Goal: Task Accomplishment & Management: Complete application form

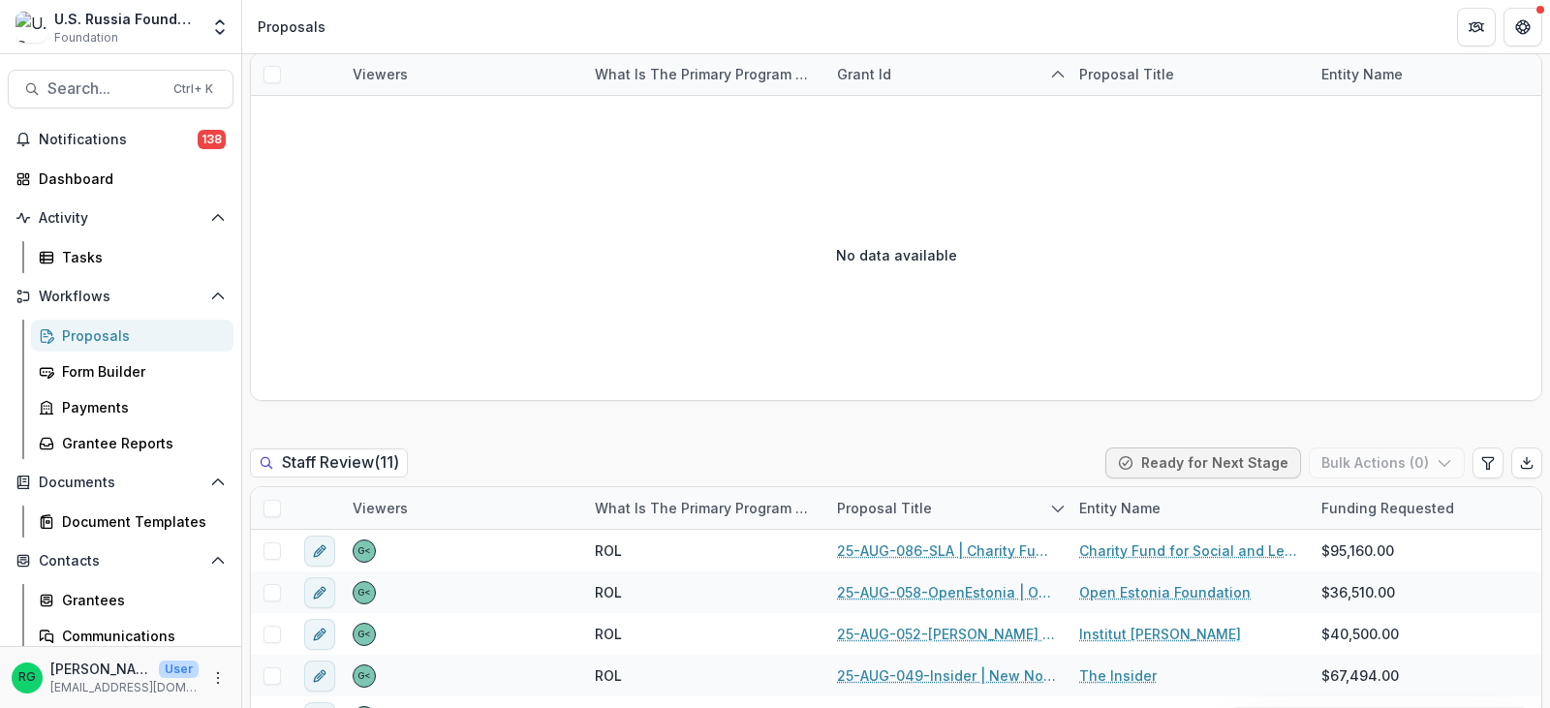
scroll to position [969, 0]
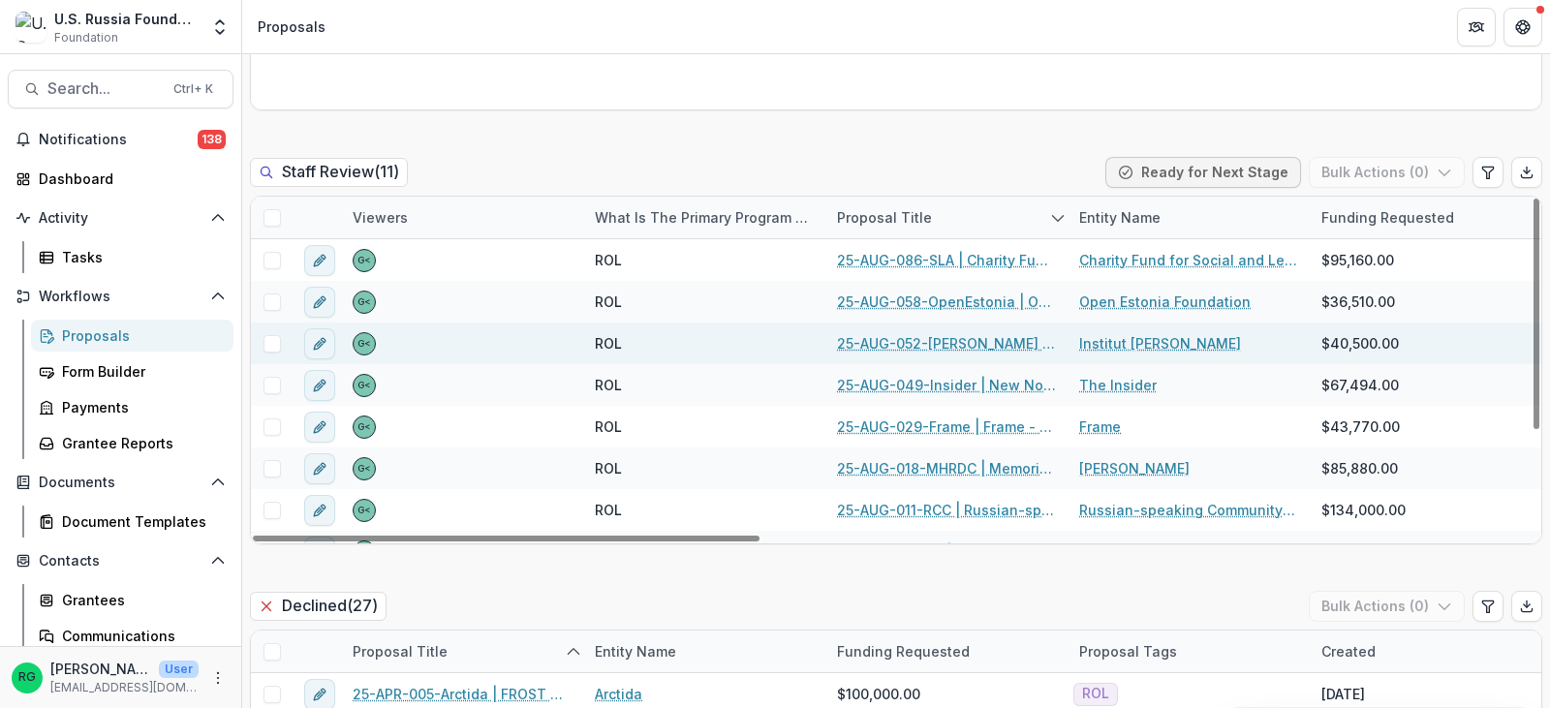
click at [947, 341] on link "25-AUG-052-[PERSON_NAME] | Institut [PERSON_NAME] - 2025 - Grant Proposal Appli…" at bounding box center [946, 343] width 219 height 20
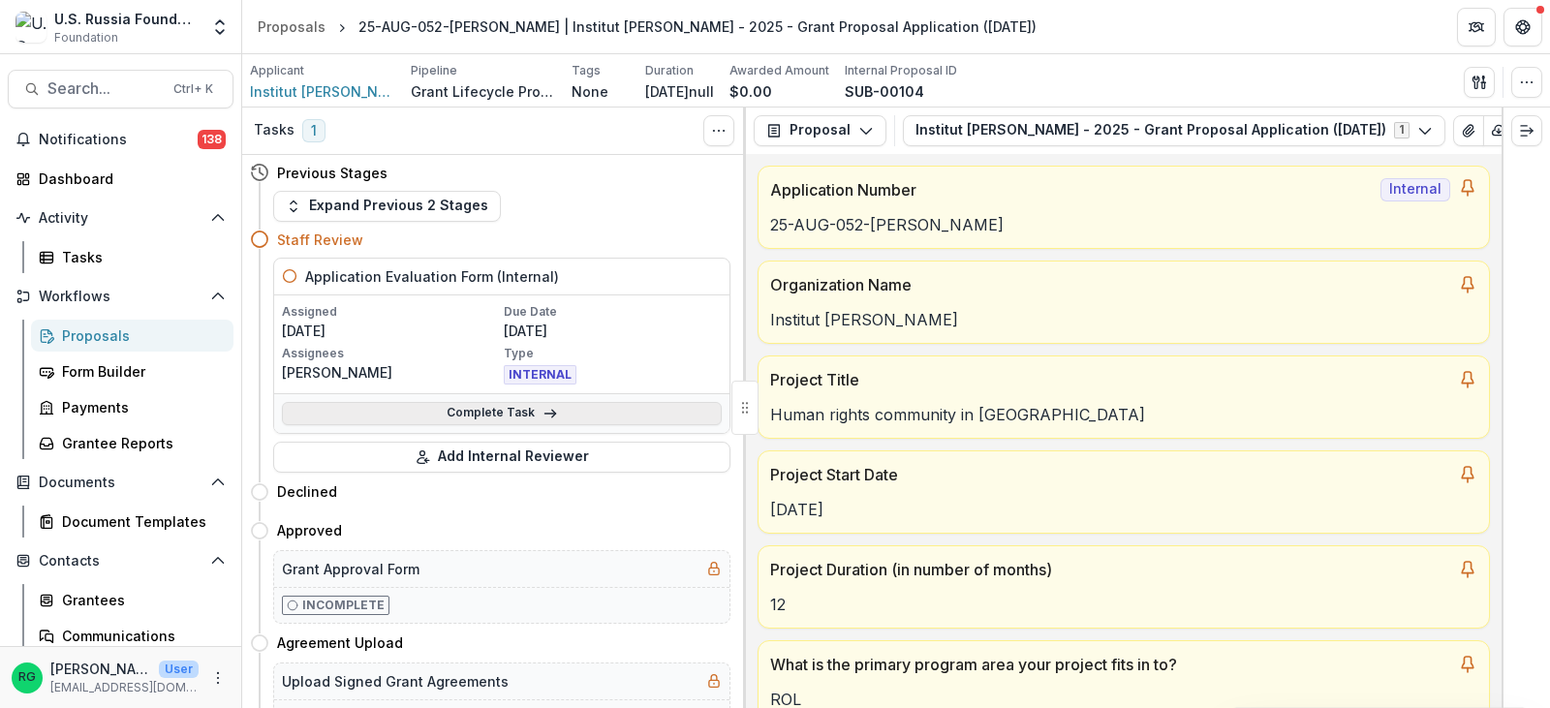
click at [549, 411] on icon at bounding box center [551, 414] width 16 height 16
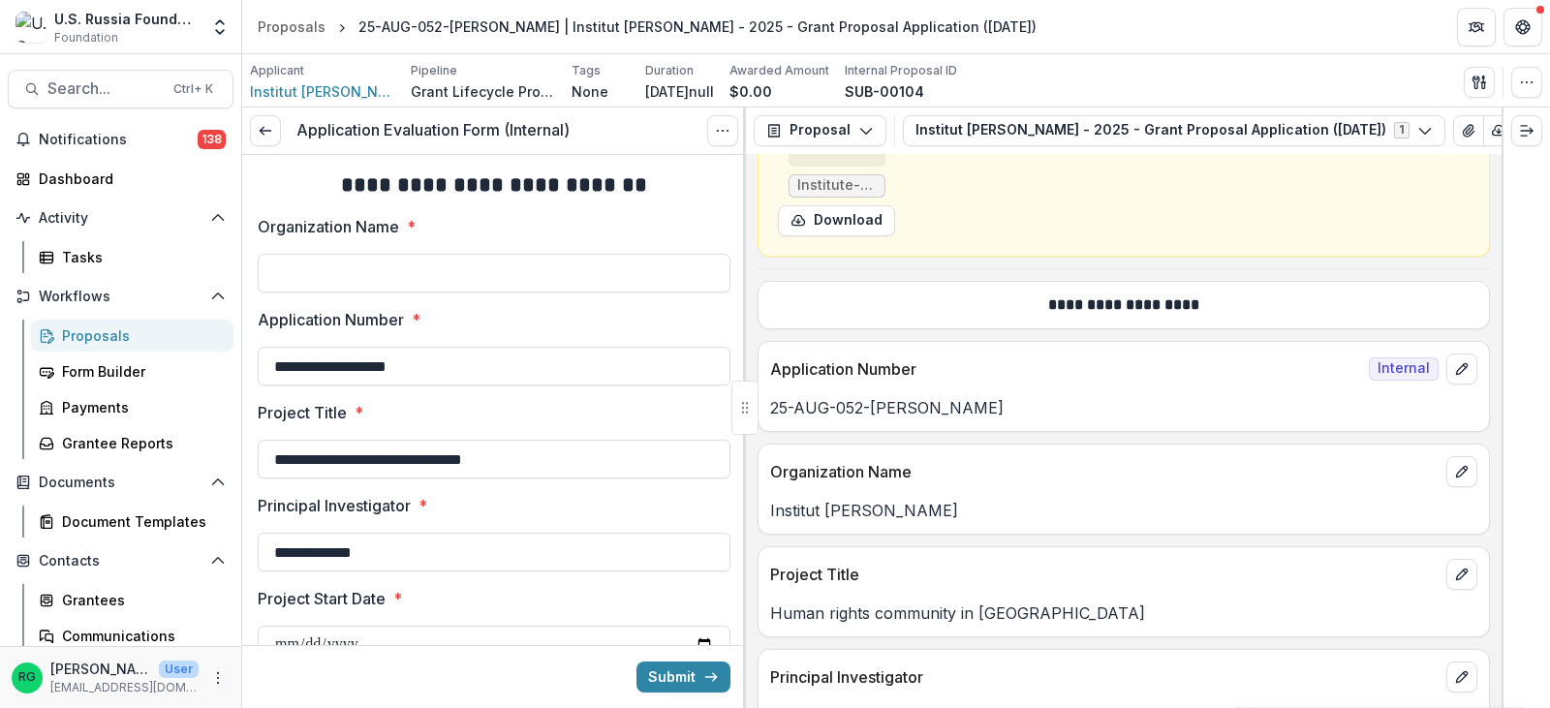
scroll to position [969, 0]
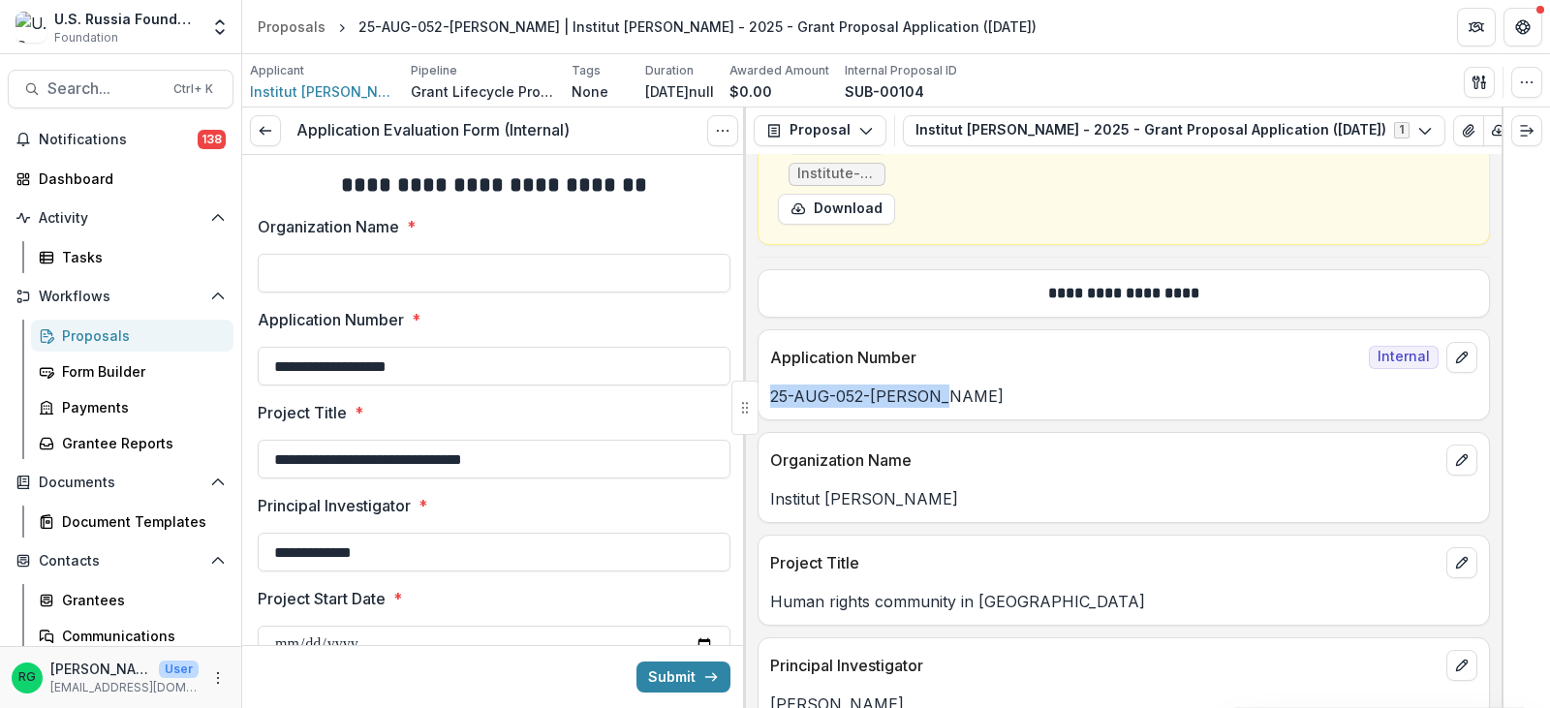
drag, startPoint x: 947, startPoint y: 401, endPoint x: 772, endPoint y: 400, distance: 174.4
click at [772, 400] on p "25-AUG-052-[PERSON_NAME]" at bounding box center [1123, 396] width 707 height 23
copy p "25-AUG-052-[PERSON_NAME]"
drag, startPoint x: 943, startPoint y: 504, endPoint x: 772, endPoint y: 504, distance: 170.5
click at [772, 504] on p "Institut [PERSON_NAME]" at bounding box center [1123, 498] width 707 height 23
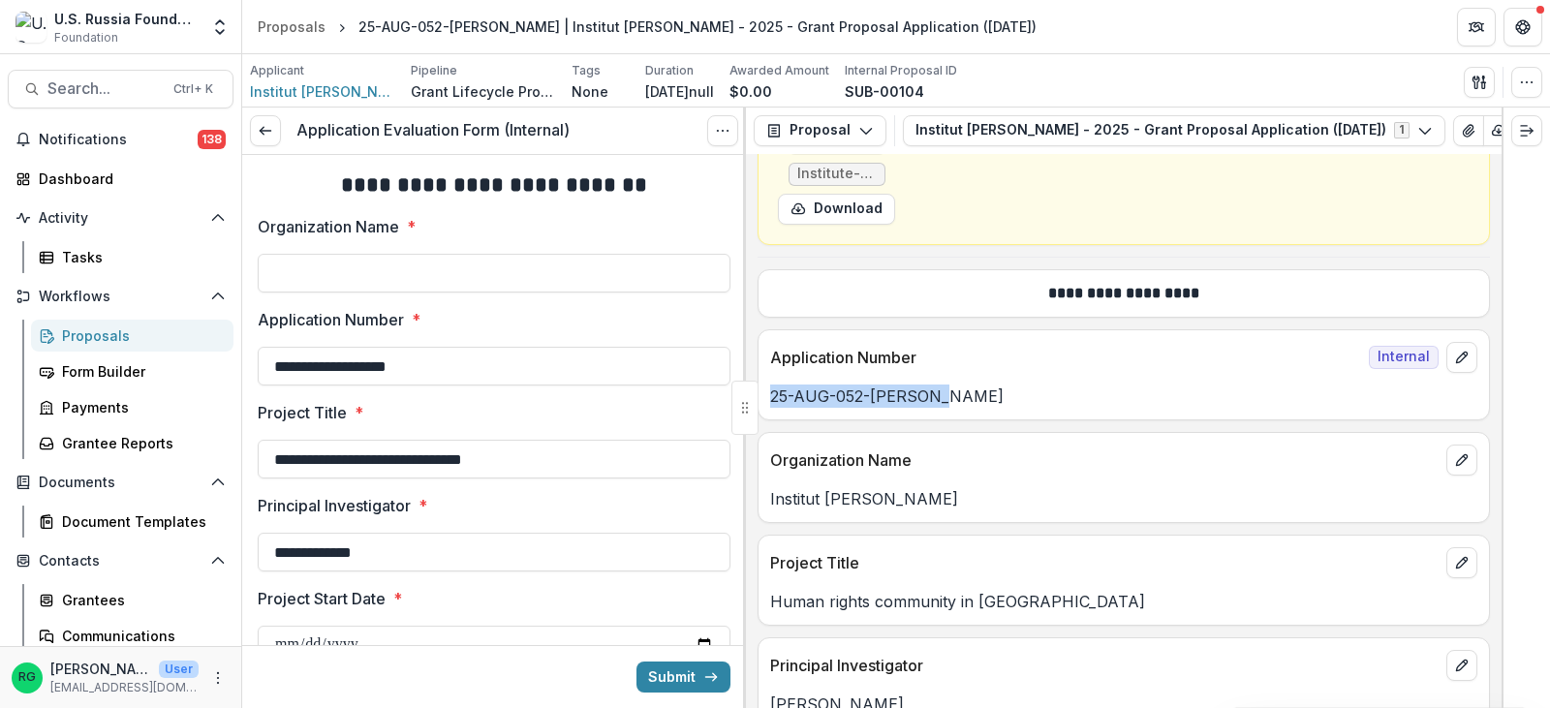
copy p "Institut [PERSON_NAME]"
paste input "**********"
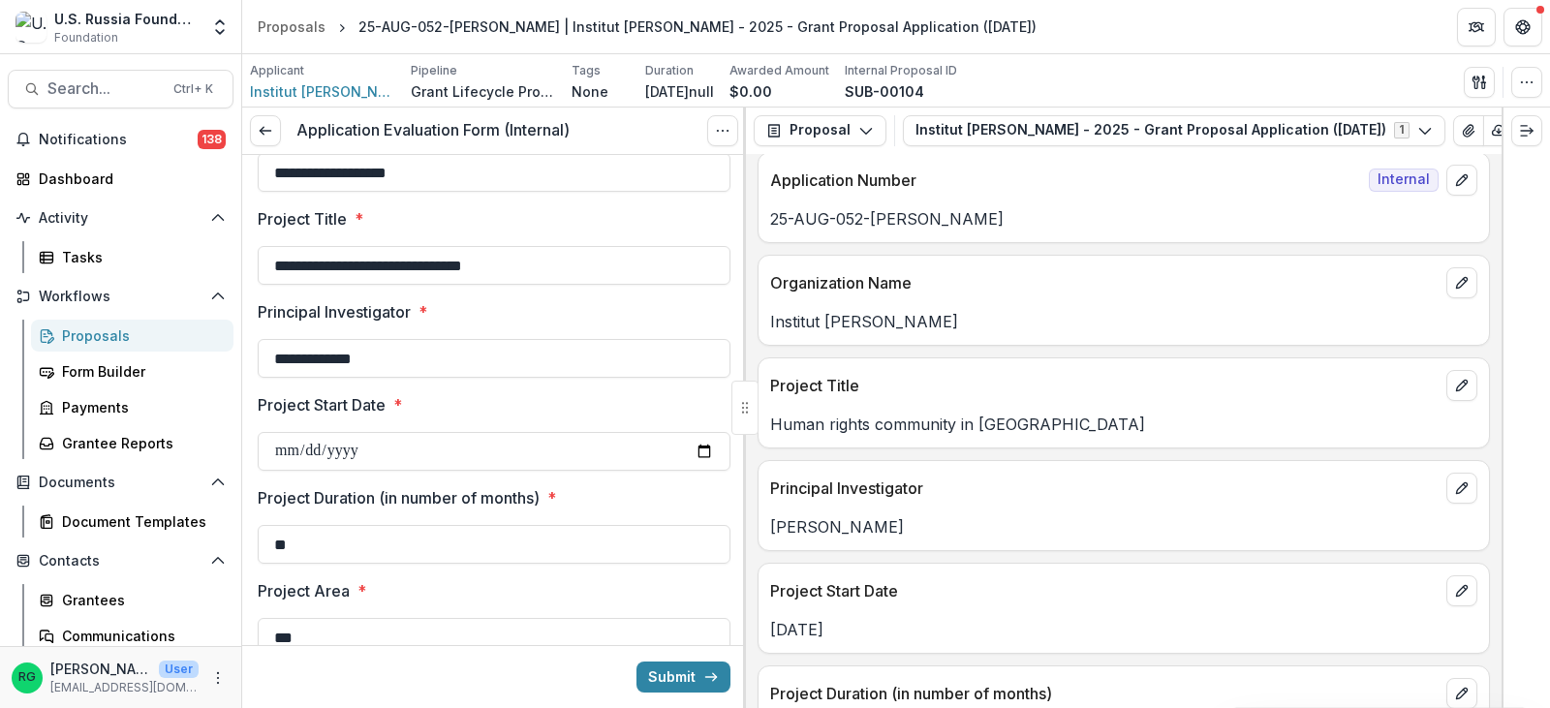
scroll to position [1163, 0]
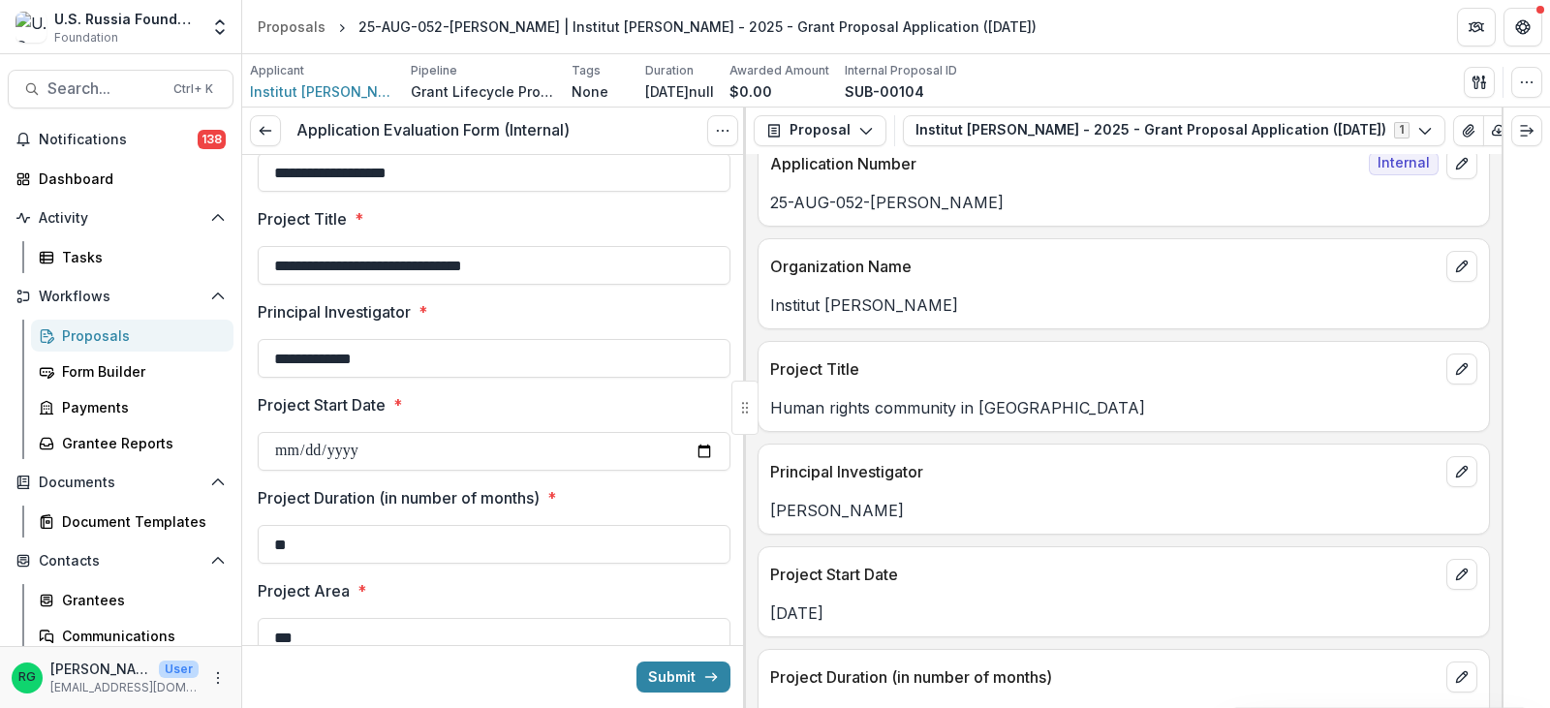
type input "**********"
drag, startPoint x: 1024, startPoint y: 412, endPoint x: 772, endPoint y: 411, distance: 251.9
click at [772, 411] on p "Human rights community in [GEOGRAPHIC_DATA]" at bounding box center [1123, 407] width 707 height 23
copy p "Human rights community in [GEOGRAPHIC_DATA]"
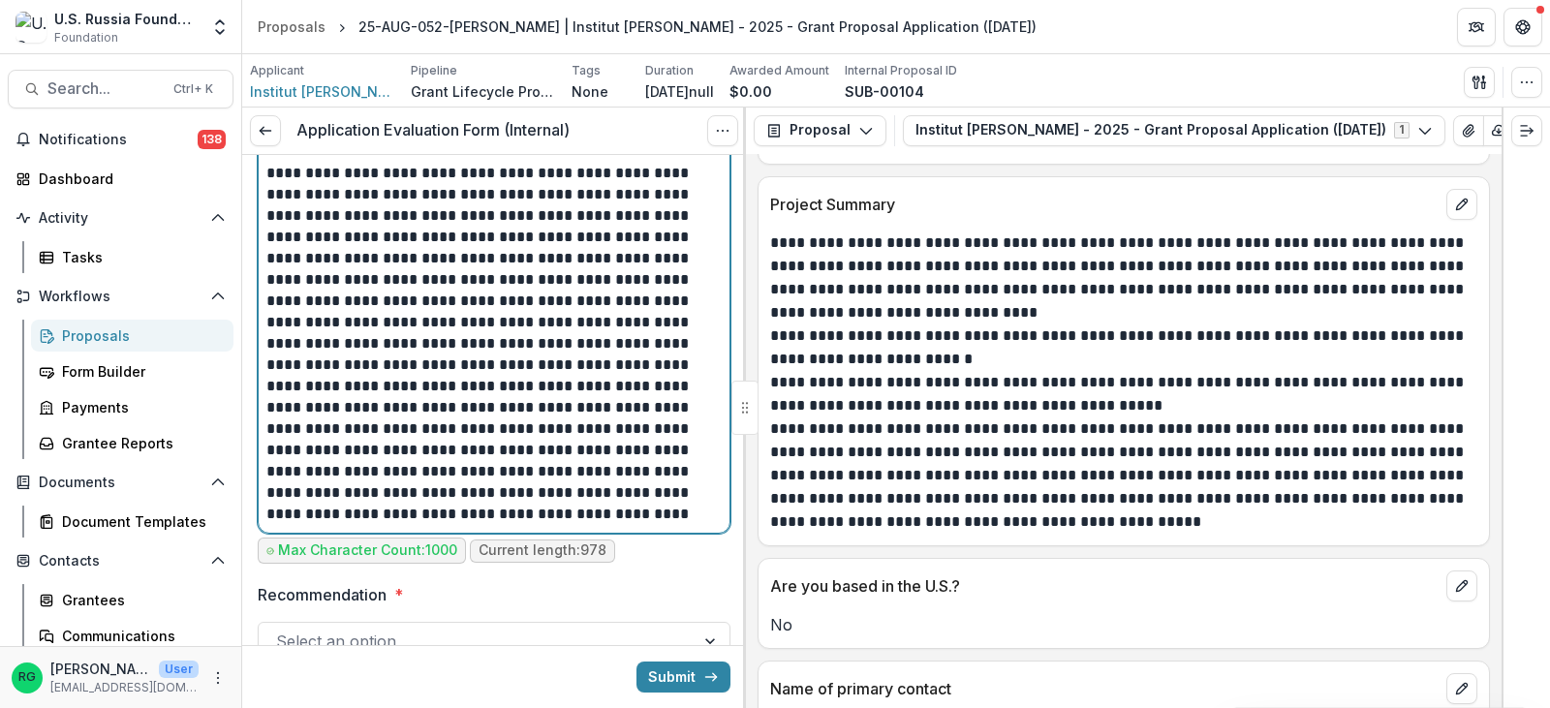
scroll to position [966, 0]
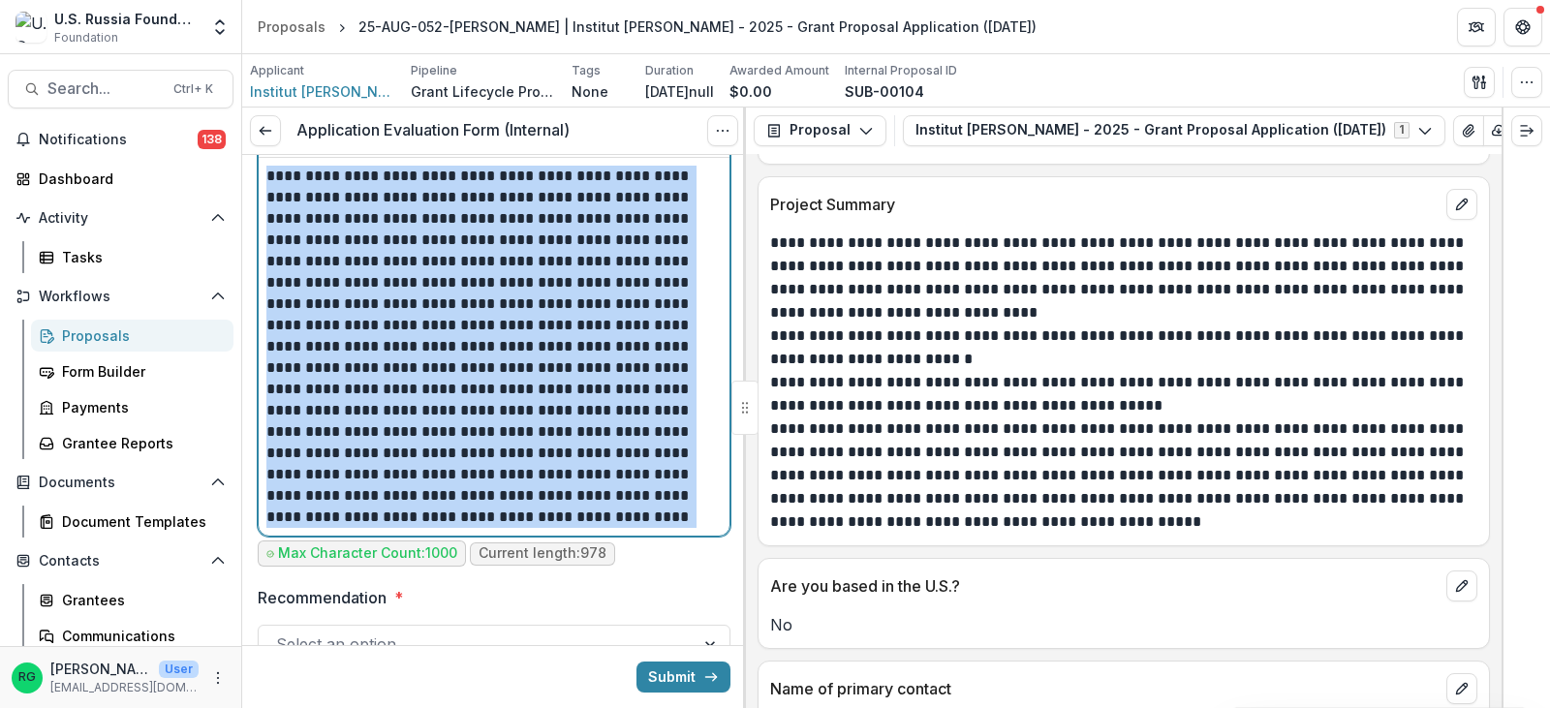
drag, startPoint x: 267, startPoint y: 172, endPoint x: 683, endPoint y: 520, distance: 542.6
click at [683, 520] on p "**********" at bounding box center [491, 347] width 450 height 362
copy p "**********"
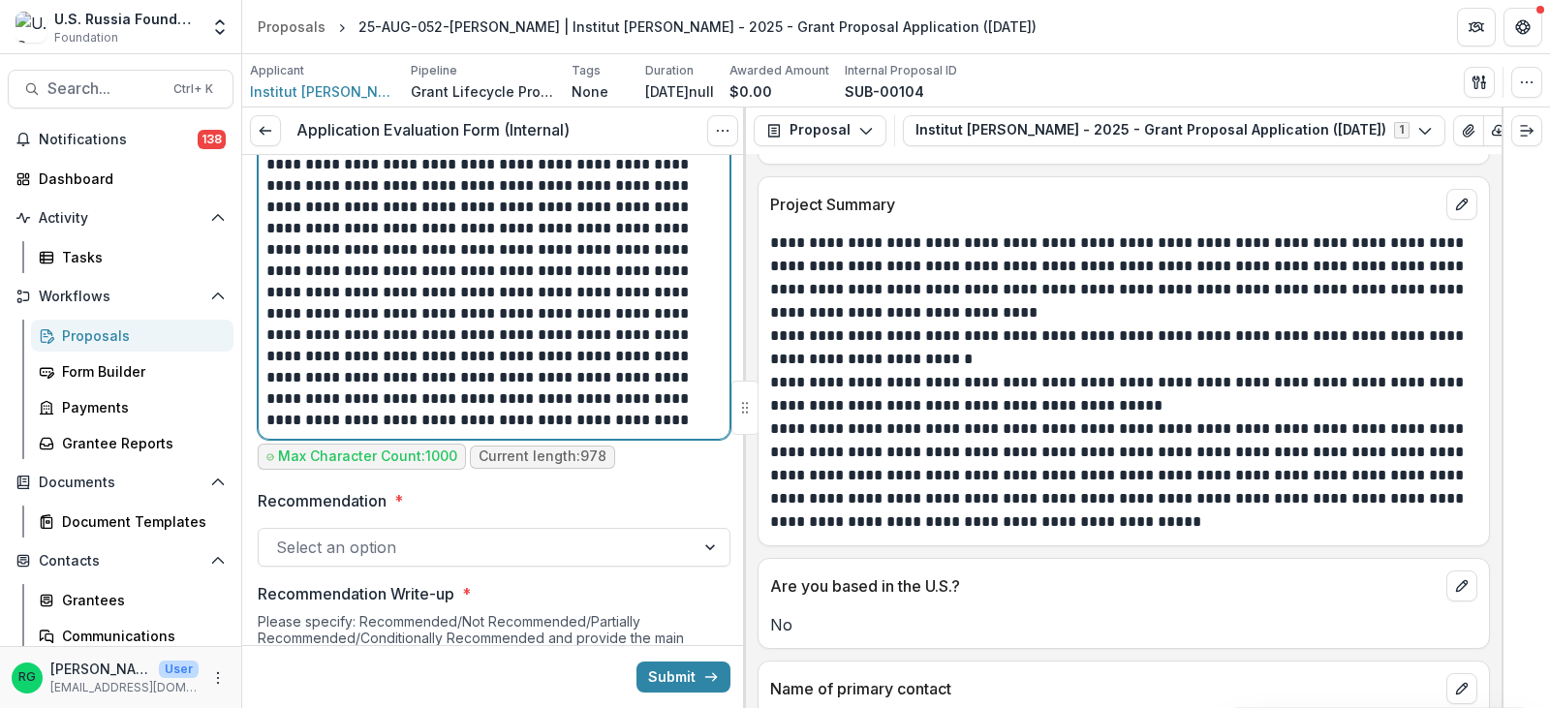
scroll to position [1160, 0]
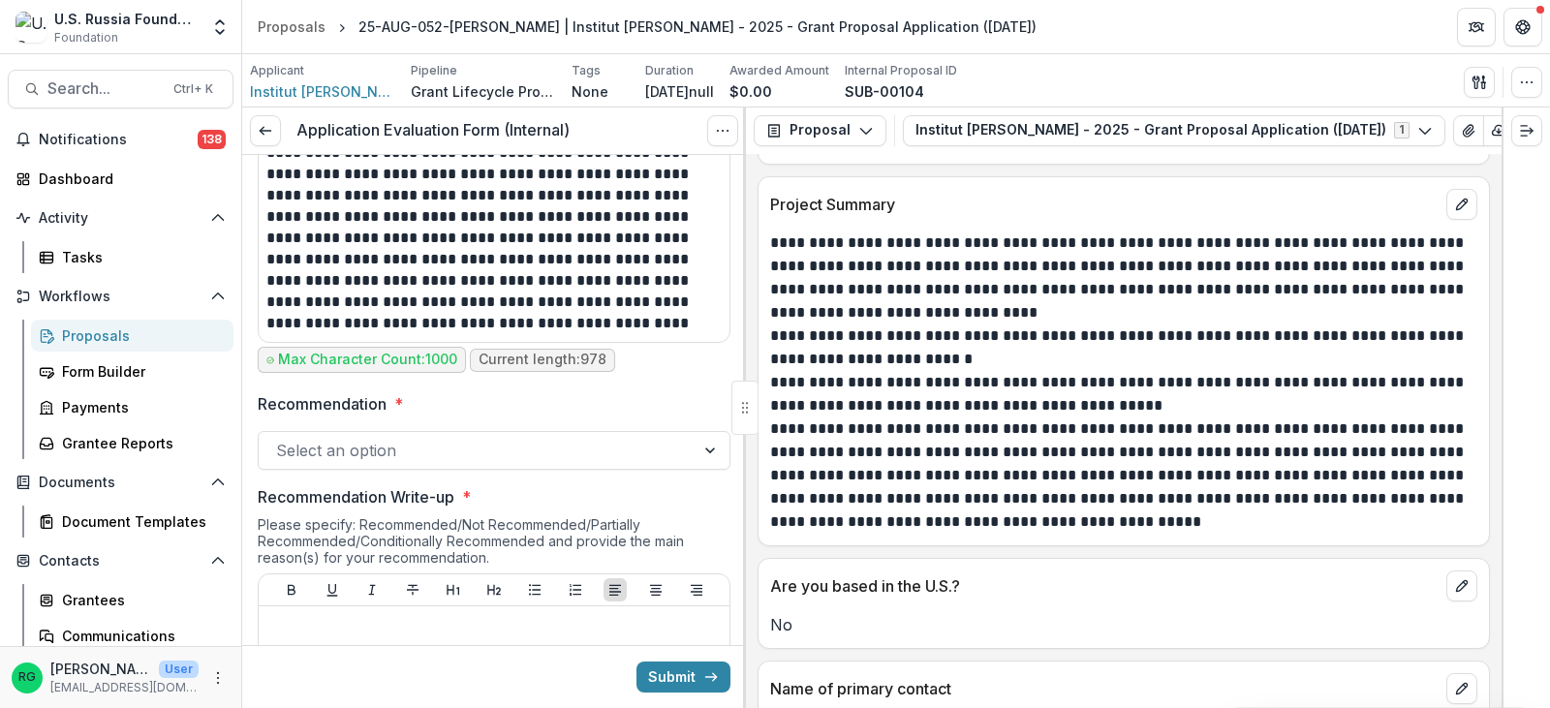
click at [703, 451] on div at bounding box center [712, 450] width 35 height 37
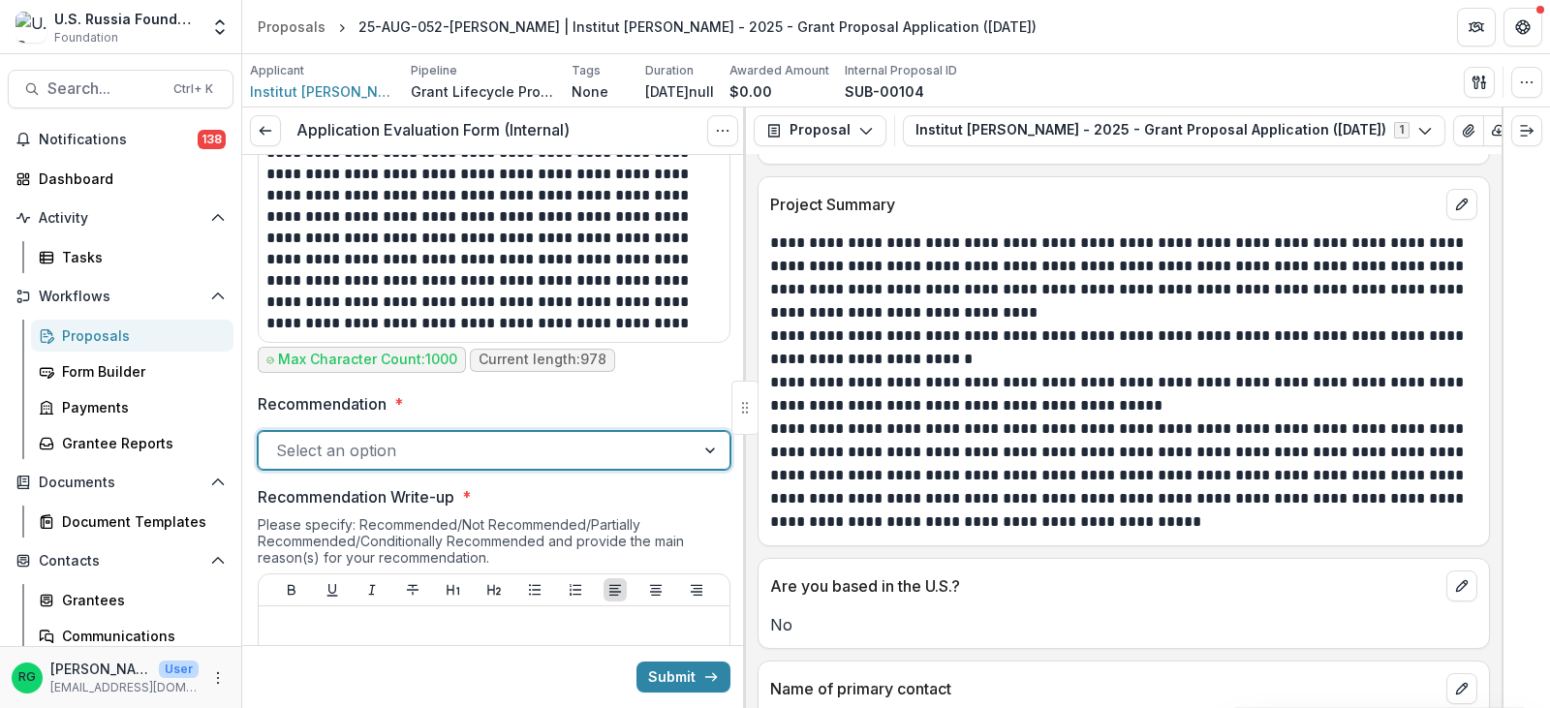
click at [555, 403] on label "Recommendation *" at bounding box center [488, 403] width 461 height 23
click at [281, 439] on input "Recommendation *" at bounding box center [278, 450] width 5 height 23
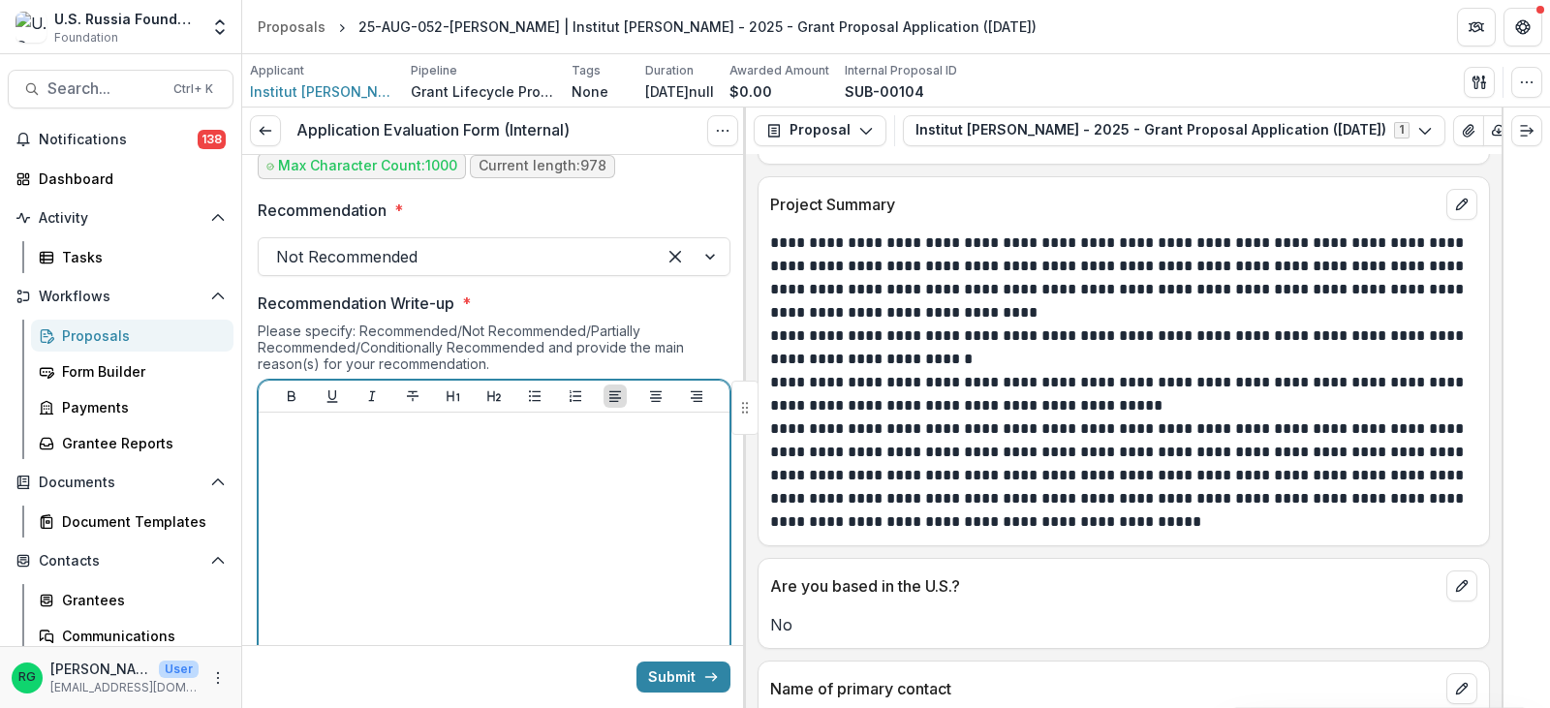
click at [392, 437] on p at bounding box center [493, 431] width 455 height 21
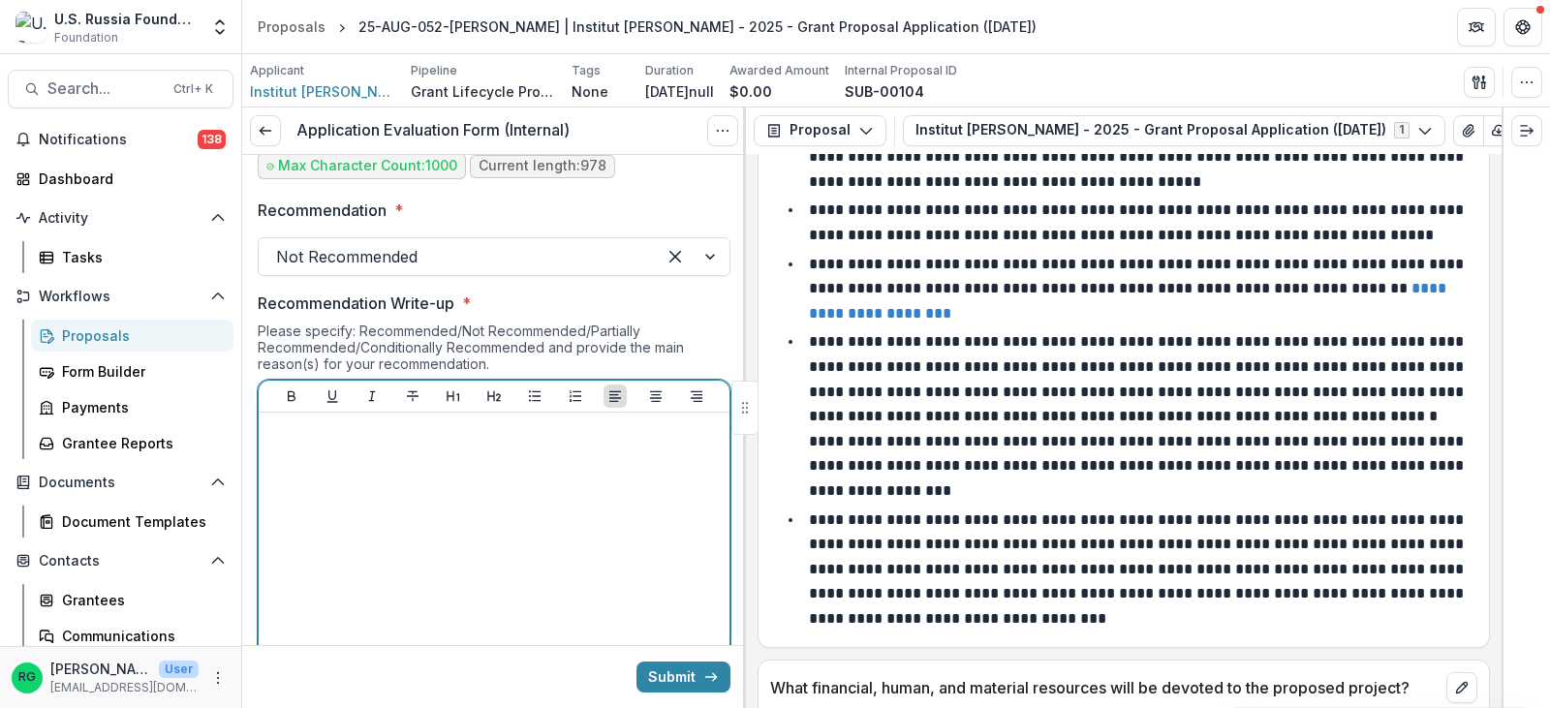
scroll to position [4651, 0]
